Goal: Task Accomplishment & Management: Manage account settings

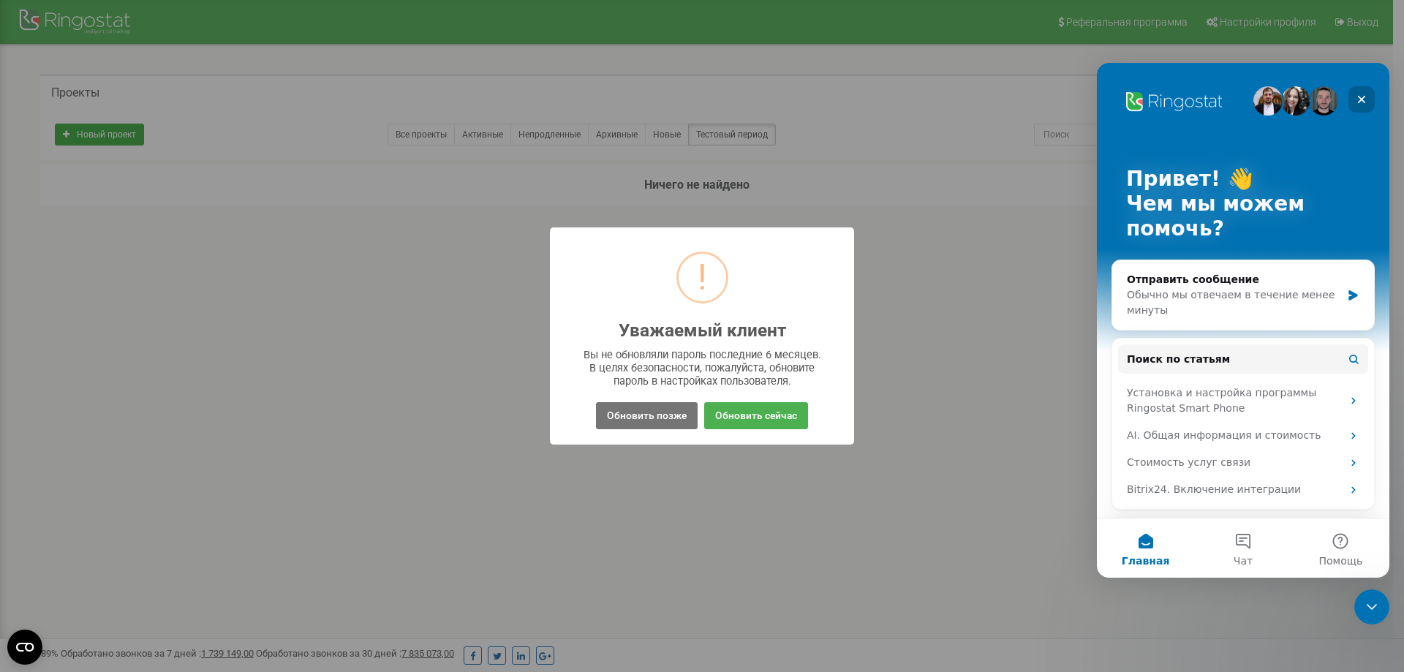
click at [1360, 100] on icon "Закрыть" at bounding box center [1362, 100] width 12 height 12
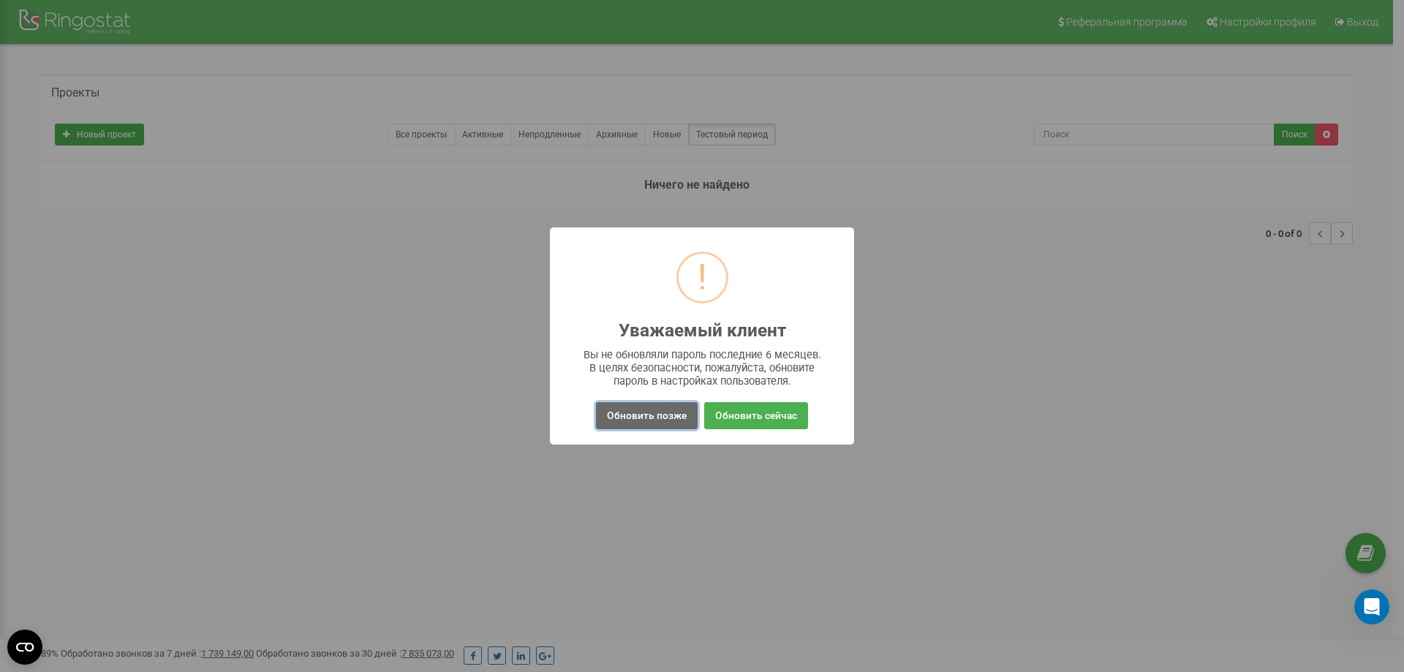
click at [642, 416] on button "Обновить позже" at bounding box center [647, 415] width 102 height 27
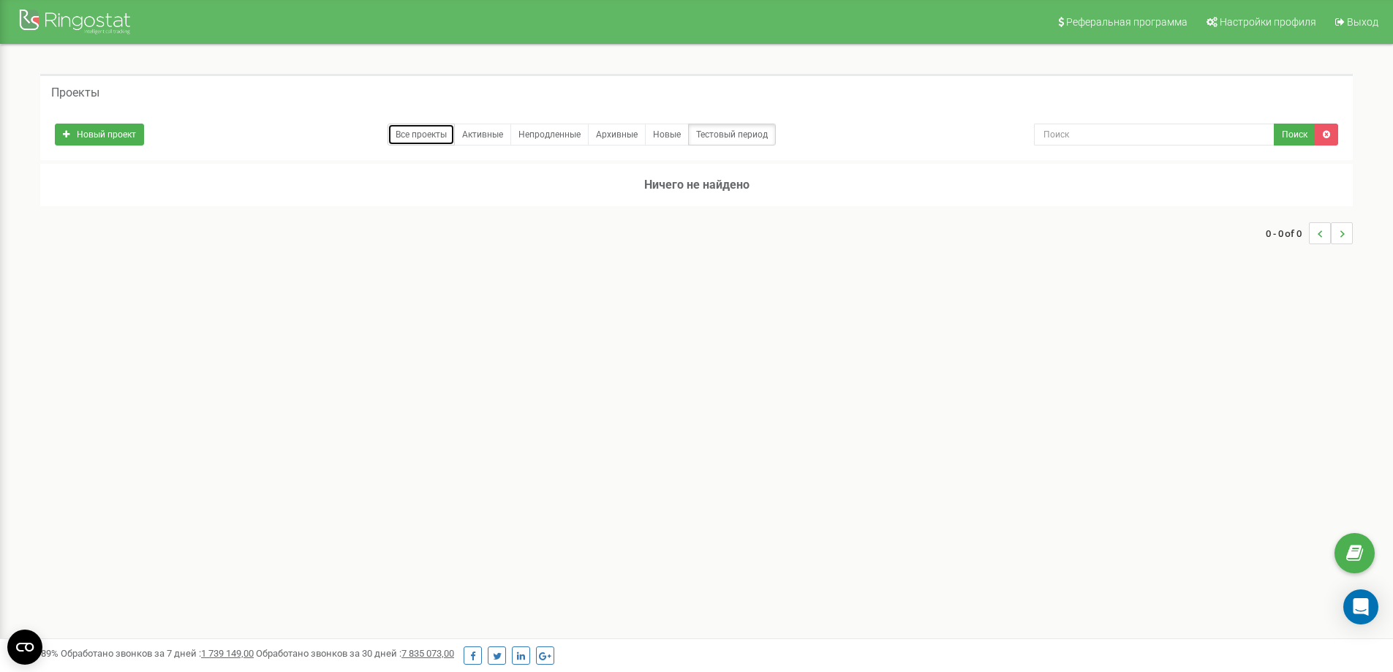
click at [417, 131] on link "Все проекты" at bounding box center [421, 135] width 67 height 22
click at [418, 137] on link "Все проекты" at bounding box center [421, 135] width 67 height 22
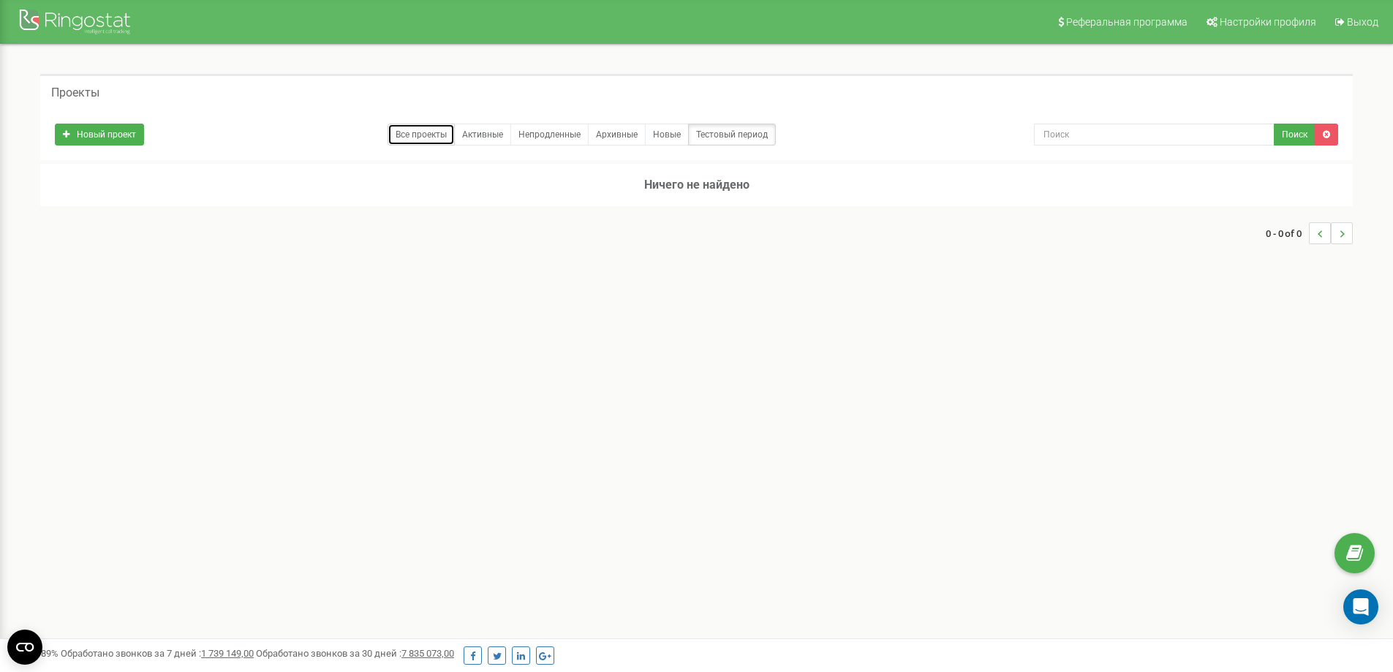
click at [418, 137] on link "Все проекты" at bounding box center [421, 135] width 67 height 22
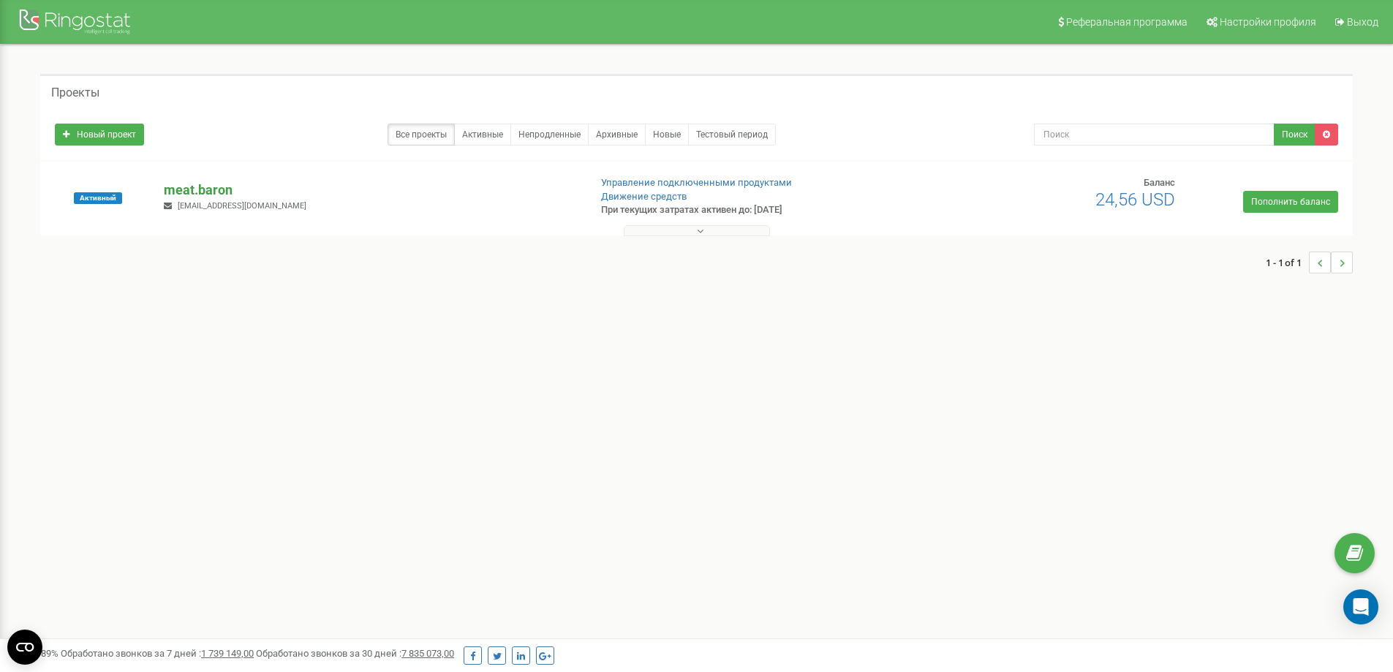
click at [198, 189] on p "meat.baron" at bounding box center [370, 190] width 413 height 19
click at [1358, 21] on span "Выход" at bounding box center [1362, 22] width 31 height 12
